Goal: Information Seeking & Learning: Learn about a topic

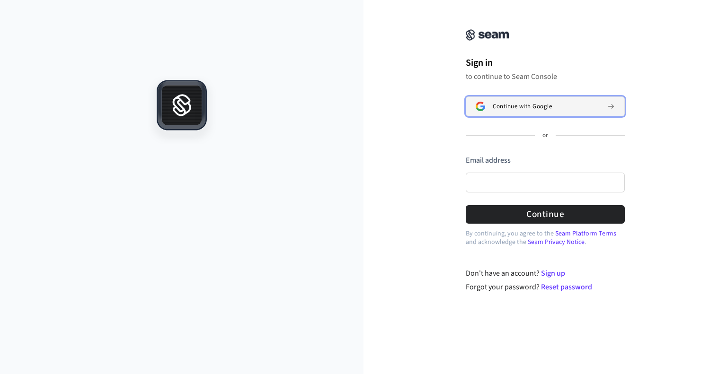
click at [554, 110] on button "Continue with Google" at bounding box center [545, 107] width 159 height 20
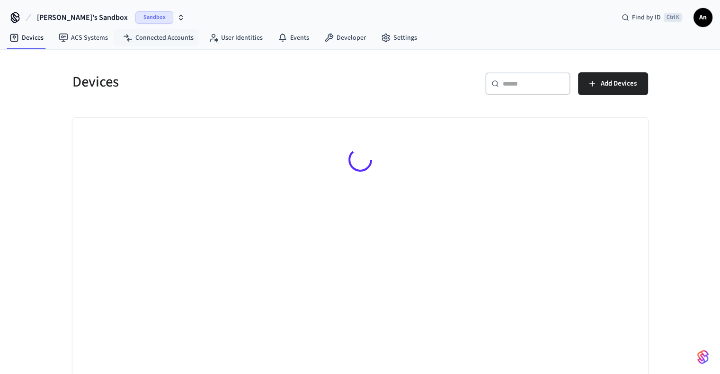
click at [177, 14] on icon "button" at bounding box center [181, 18] width 8 height 8
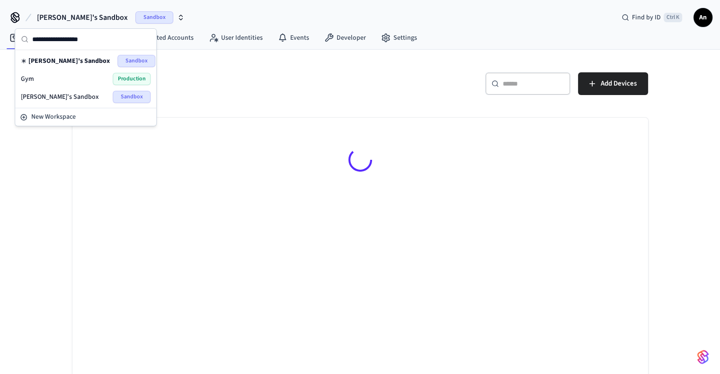
click at [91, 75] on div "Gym Production" at bounding box center [86, 79] width 130 height 12
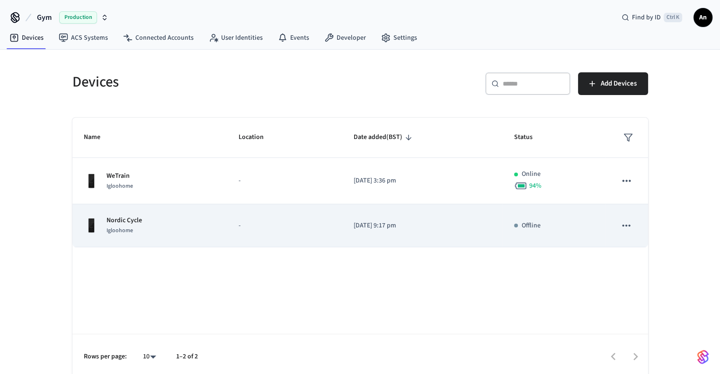
drag, startPoint x: 581, startPoint y: 231, endPoint x: 396, endPoint y: 222, distance: 185.2
click at [396, 222] on p "[DATE] 9:17 pm" at bounding box center [422, 226] width 138 height 10
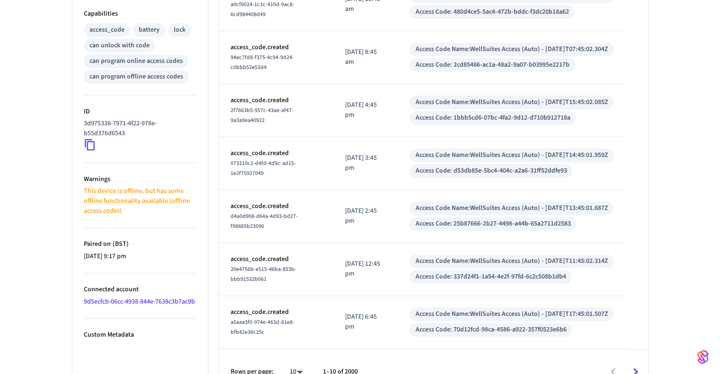
scroll to position [407, 0]
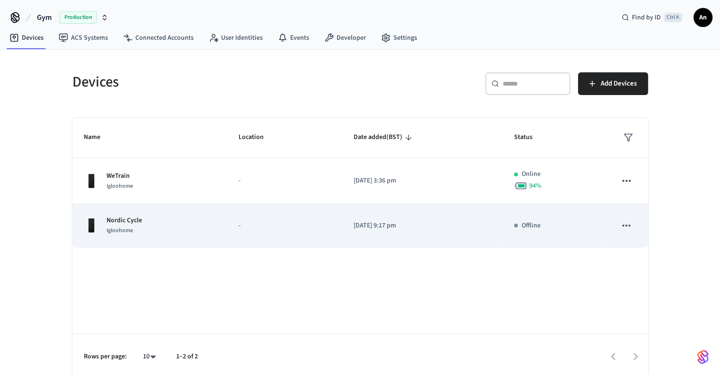
click at [416, 233] on td "[DATE] 9:17 pm" at bounding box center [422, 225] width 160 height 43
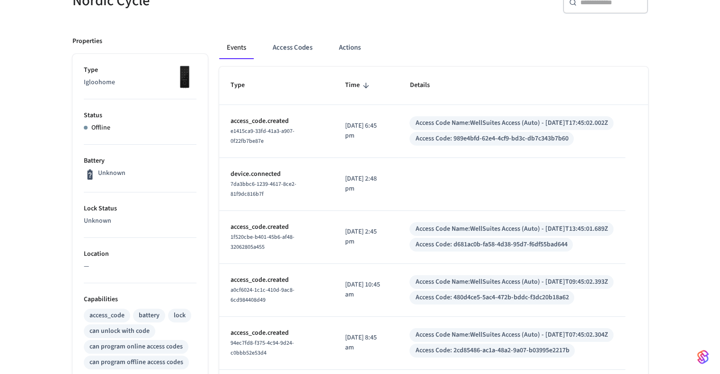
scroll to position [93, 0]
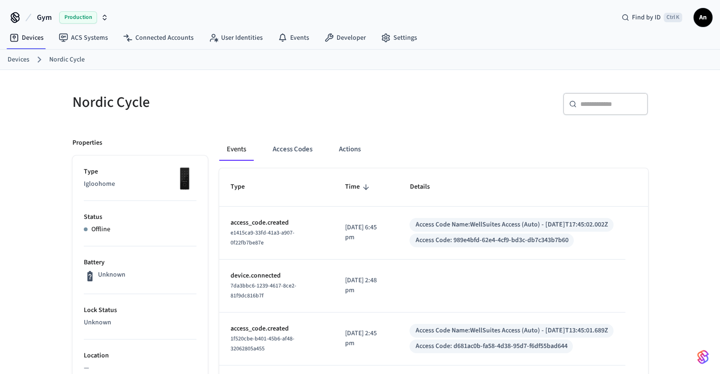
scroll to position [36, 0]
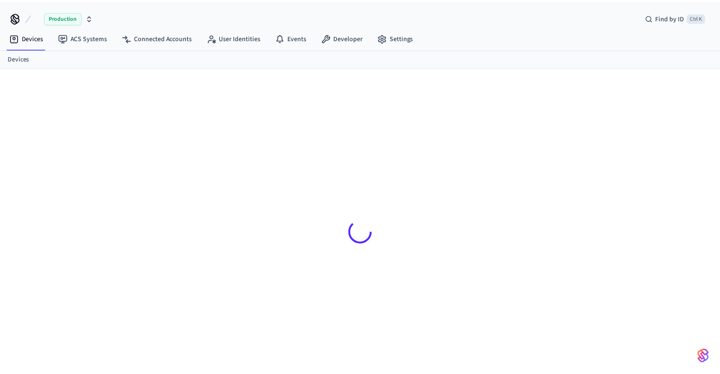
scroll to position [12, 0]
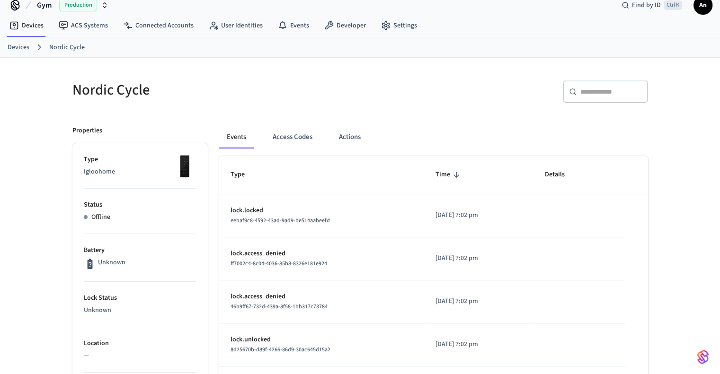
scroll to position [190, 0]
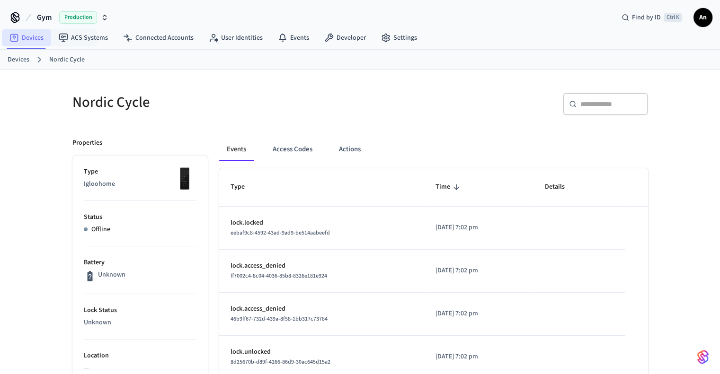
click at [32, 38] on link "Devices" at bounding box center [26, 37] width 49 height 17
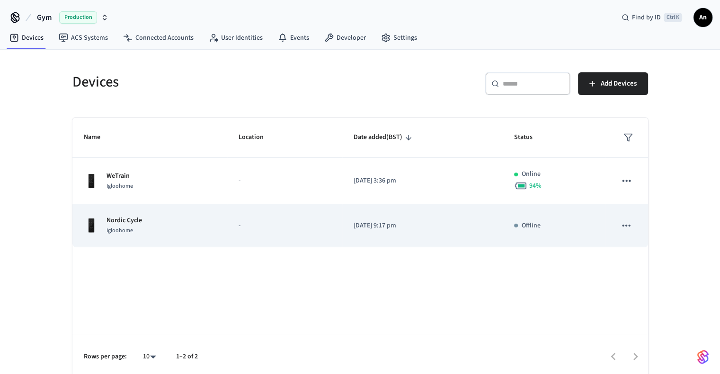
click at [289, 221] on p "-" at bounding box center [284, 226] width 92 height 10
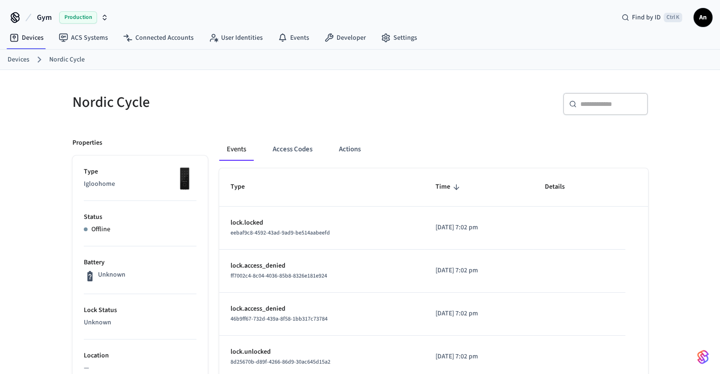
scroll to position [143, 0]
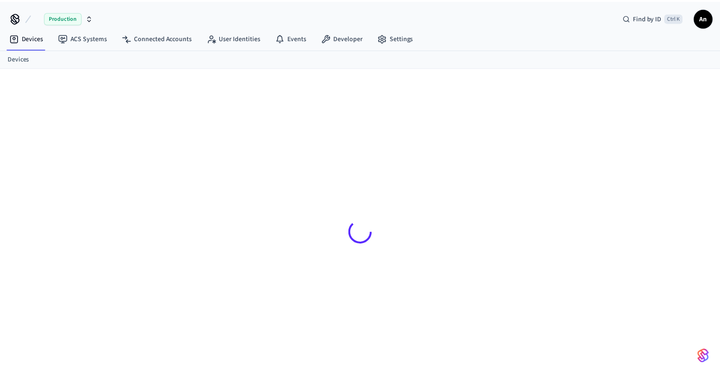
scroll to position [12, 0]
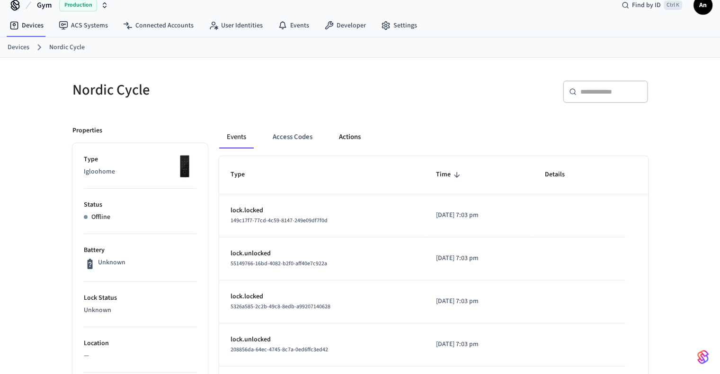
click at [361, 141] on button "Actions" at bounding box center [349, 137] width 37 height 23
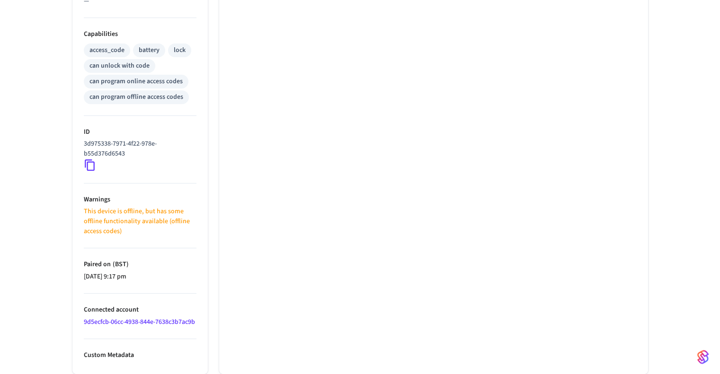
scroll to position [376, 0]
click at [102, 325] on link "9d5ecfcb-06cc-4938-844e-7638c3b7ac9b" at bounding box center [139, 321] width 111 height 9
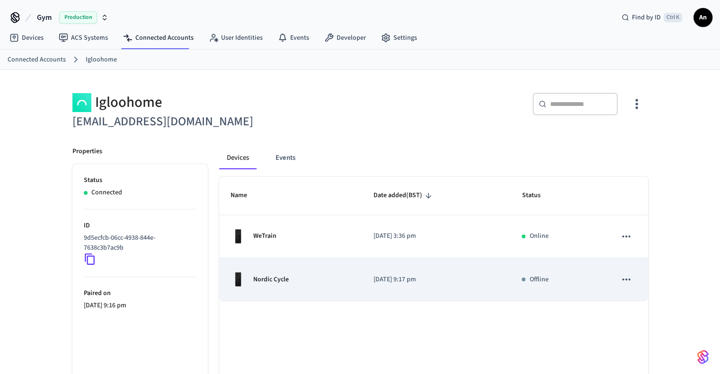
click at [630, 285] on button "sticky table" at bounding box center [626, 280] width 20 height 20
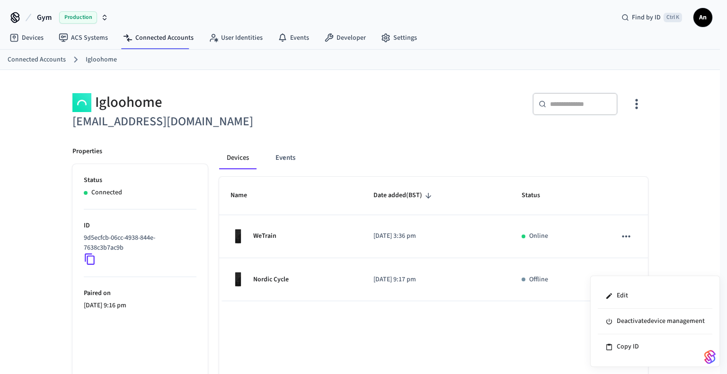
click at [649, 231] on div at bounding box center [363, 187] width 727 height 374
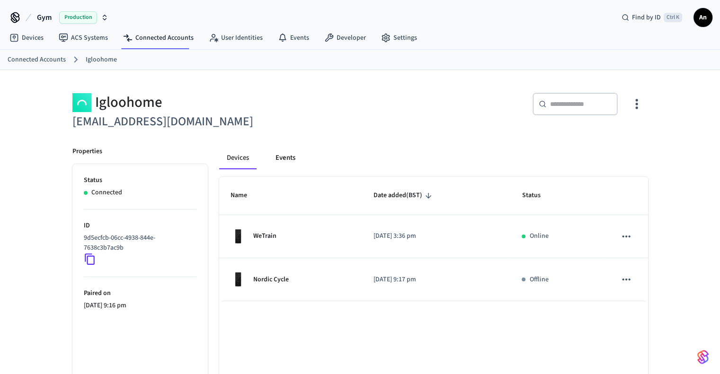
click at [293, 148] on button "Events" at bounding box center [285, 158] width 35 height 23
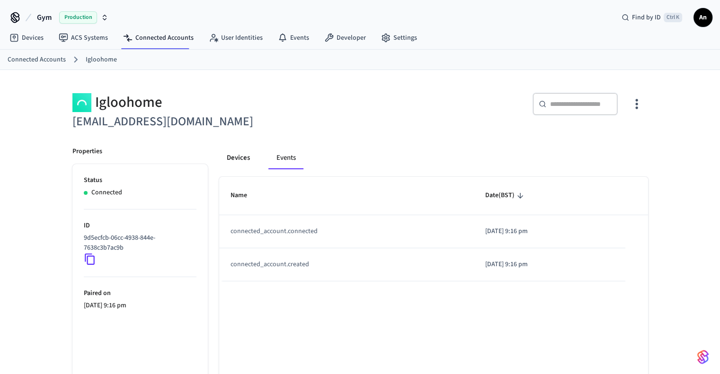
click at [229, 150] on button "Devices" at bounding box center [238, 158] width 38 height 23
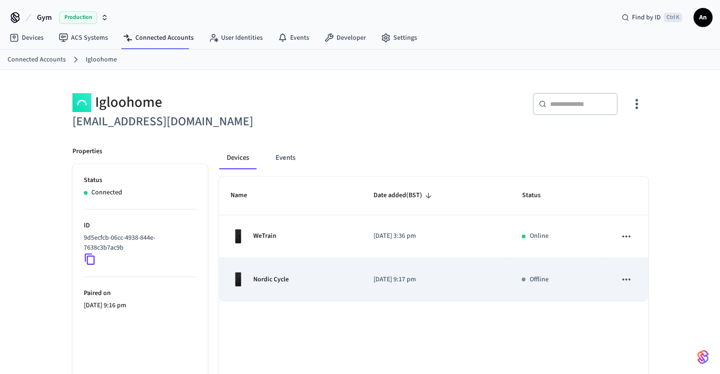
click at [360, 258] on td "Nordic Cycle" at bounding box center [290, 279] width 143 height 43
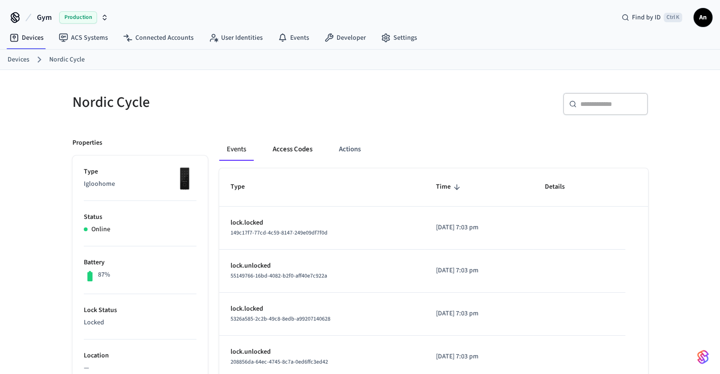
click at [304, 151] on button "Access Codes" at bounding box center [292, 149] width 55 height 23
